Goal: Contribute content: Add original content to the website for others to see

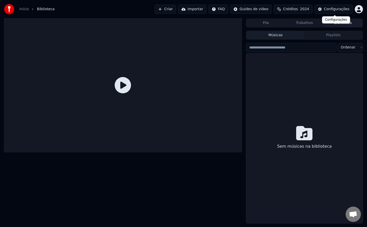
scroll to position [444, 0]
click at [336, 10] on div "Configurações" at bounding box center [336, 9] width 25 height 5
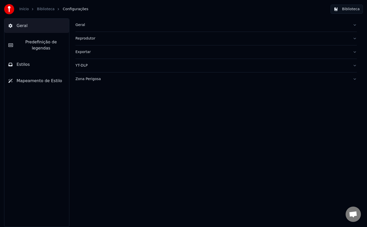
click at [80, 24] on div "Geral" at bounding box center [211, 24] width 273 height 5
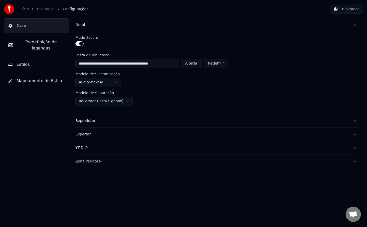
click at [347, 12] on button "Biblioteca" at bounding box center [347, 9] width 32 height 9
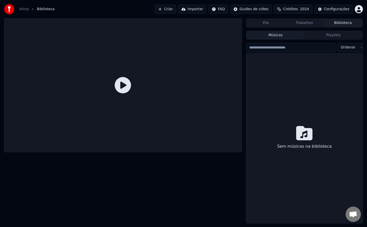
click at [175, 9] on button "Criar" at bounding box center [165, 9] width 21 height 9
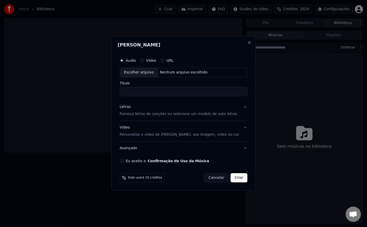
click at [124, 160] on button "Eu aceito a Confirmação de Uso da Música" at bounding box center [122, 161] width 4 height 4
click at [173, 72] on div "Nenhum arquivo escolhido" at bounding box center [184, 72] width 52 height 5
type input "**********"
click at [236, 177] on button "Criar" at bounding box center [239, 177] width 17 height 9
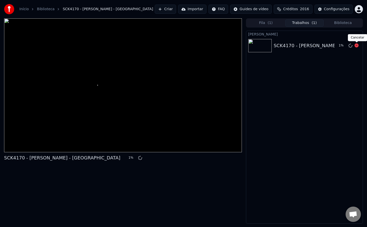
click at [358, 46] on icon at bounding box center [357, 45] width 4 height 4
click at [350, 46] on icon at bounding box center [350, 46] width 4 height 4
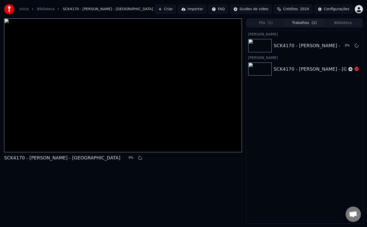
click at [173, 11] on button "Criar" at bounding box center [165, 9] width 21 height 9
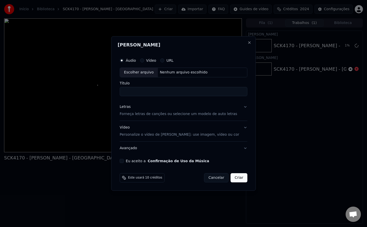
click at [124, 161] on button "Eu aceito a Confirmação de Uso da Música" at bounding box center [122, 161] width 4 height 4
click at [189, 74] on div "Nenhum arquivo escolhido" at bounding box center [184, 72] width 52 height 5
type input "**********"
click at [238, 178] on button "Criar" at bounding box center [239, 177] width 17 height 9
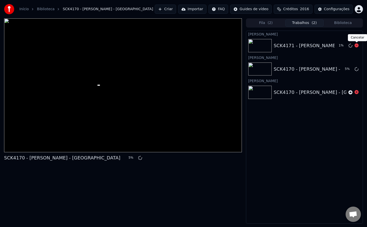
click at [356, 45] on icon at bounding box center [357, 45] width 4 height 4
click at [351, 45] on icon at bounding box center [350, 46] width 4 height 4
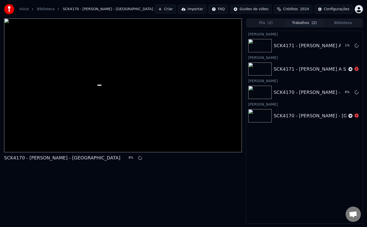
click at [175, 9] on button "Criar" at bounding box center [165, 9] width 21 height 9
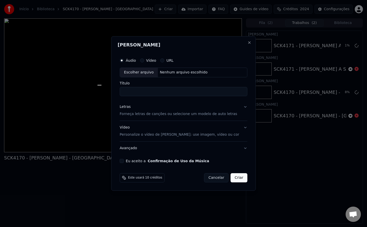
click at [124, 160] on button "Eu aceito a Confirmação de Uso da Música" at bounding box center [122, 161] width 4 height 4
click at [195, 73] on div "Nenhum arquivo escolhido" at bounding box center [184, 72] width 52 height 5
type input "**********"
click at [242, 180] on button "Criar" at bounding box center [239, 177] width 17 height 9
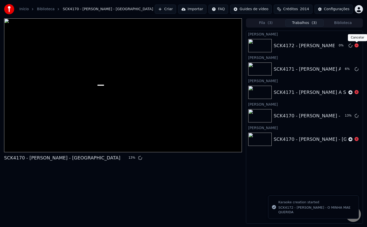
click at [356, 46] on icon at bounding box center [357, 45] width 4 height 4
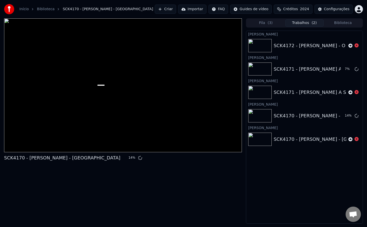
click at [176, 9] on button "Criar" at bounding box center [165, 9] width 21 height 9
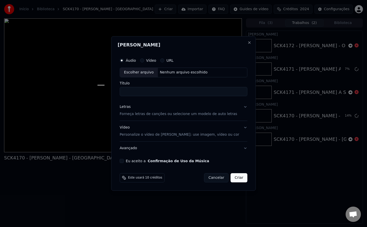
click at [124, 162] on button "Eu aceito a Confirmação de Uso da Música" at bounding box center [122, 161] width 4 height 4
click at [194, 71] on div "Nenhum arquivo escolhido" at bounding box center [184, 72] width 52 height 5
type input "**********"
click at [237, 179] on button "Criar" at bounding box center [239, 177] width 17 height 9
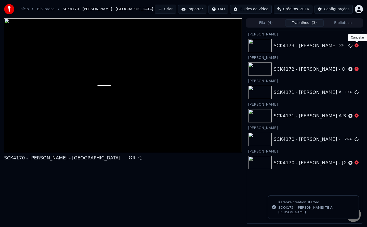
click at [358, 45] on icon at bounding box center [357, 45] width 4 height 4
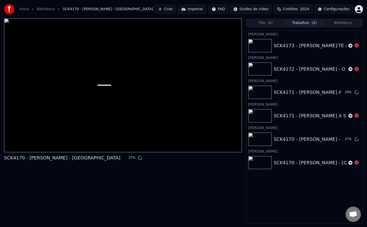
click at [176, 7] on button "Criar" at bounding box center [165, 9] width 21 height 9
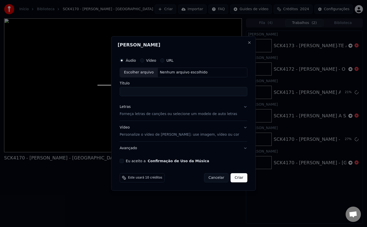
click at [124, 160] on button "Eu aceito a Confirmação de Uso da Música" at bounding box center [122, 161] width 4 height 4
click at [184, 76] on div "Escolher arquivo Nenhum arquivo escolhido" at bounding box center [184, 73] width 128 height 10
type input "**********"
click at [238, 176] on button "Criar" at bounding box center [239, 177] width 17 height 9
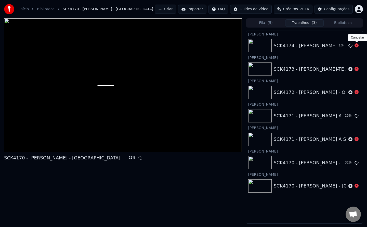
click at [358, 45] on icon at bounding box center [357, 45] width 4 height 4
click at [172, 9] on button "Criar" at bounding box center [165, 9] width 21 height 9
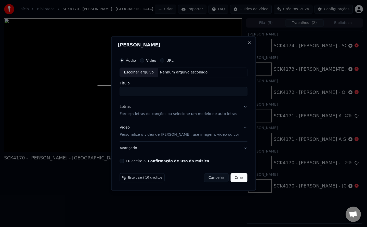
click at [124, 162] on button "Eu aceito a Confirmação de Uso da Música" at bounding box center [122, 161] width 4 height 4
click at [193, 72] on div "Nenhum arquivo escolhido" at bounding box center [184, 72] width 52 height 5
type input "**********"
click at [236, 179] on button "Criar" at bounding box center [239, 177] width 17 height 9
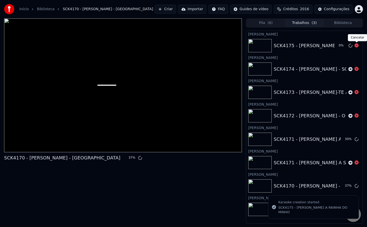
click at [357, 47] on icon at bounding box center [357, 45] width 4 height 4
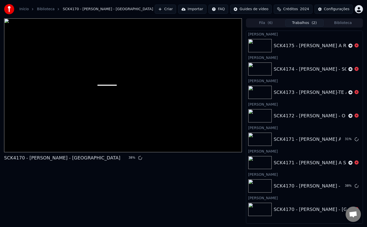
click at [175, 8] on button "Criar" at bounding box center [165, 9] width 21 height 9
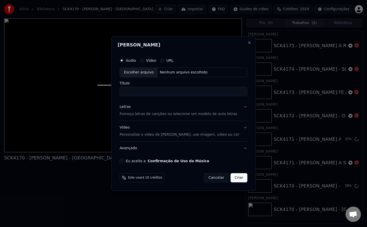
click at [124, 160] on button "Eu aceito a Confirmação de Uso da Música" at bounding box center [122, 161] width 4 height 4
click at [201, 75] on div "Nenhum arquivo escolhido" at bounding box center [184, 72] width 52 height 5
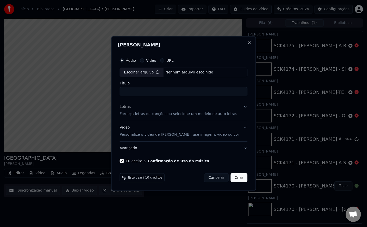
type input "**********"
click at [239, 179] on button "Criar" at bounding box center [239, 177] width 17 height 9
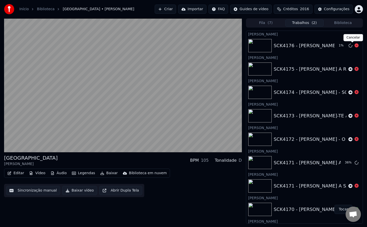
click at [355, 47] on icon at bounding box center [357, 45] width 4 height 4
